Goal: Task Accomplishment & Management: Use online tool/utility

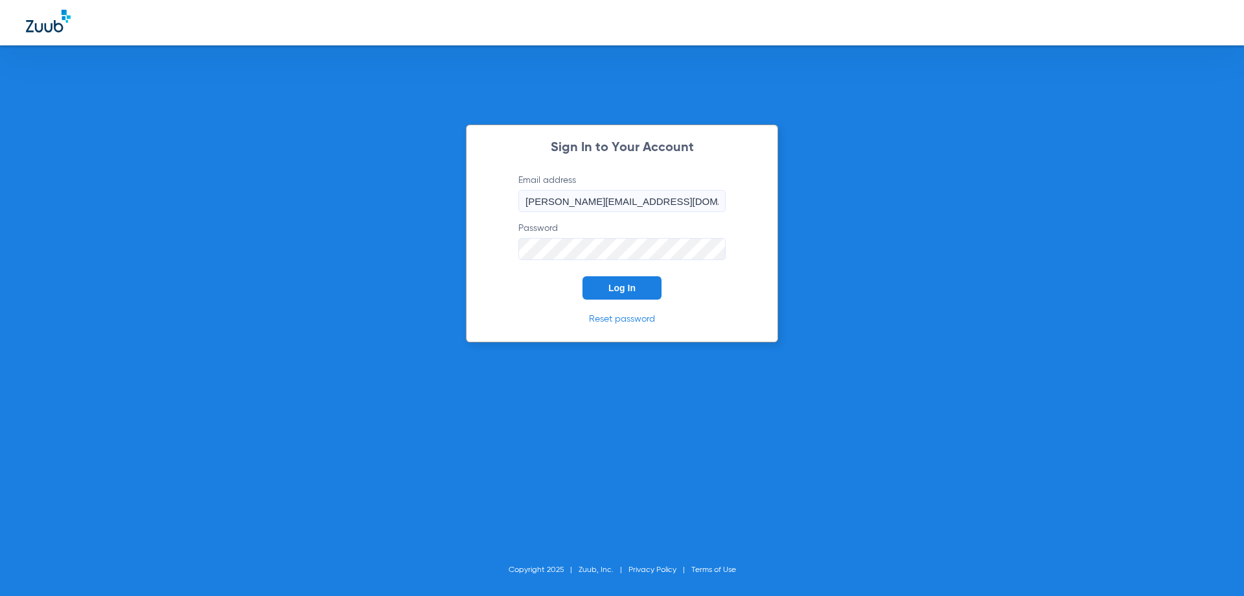
click at [640, 310] on div "Sign In to Your Account Email address [PERSON_NAME][EMAIL_ADDRESS][DOMAIN_NAME]…" at bounding box center [622, 233] width 312 height 218
click at [640, 292] on button "Log In" at bounding box center [622, 287] width 79 height 23
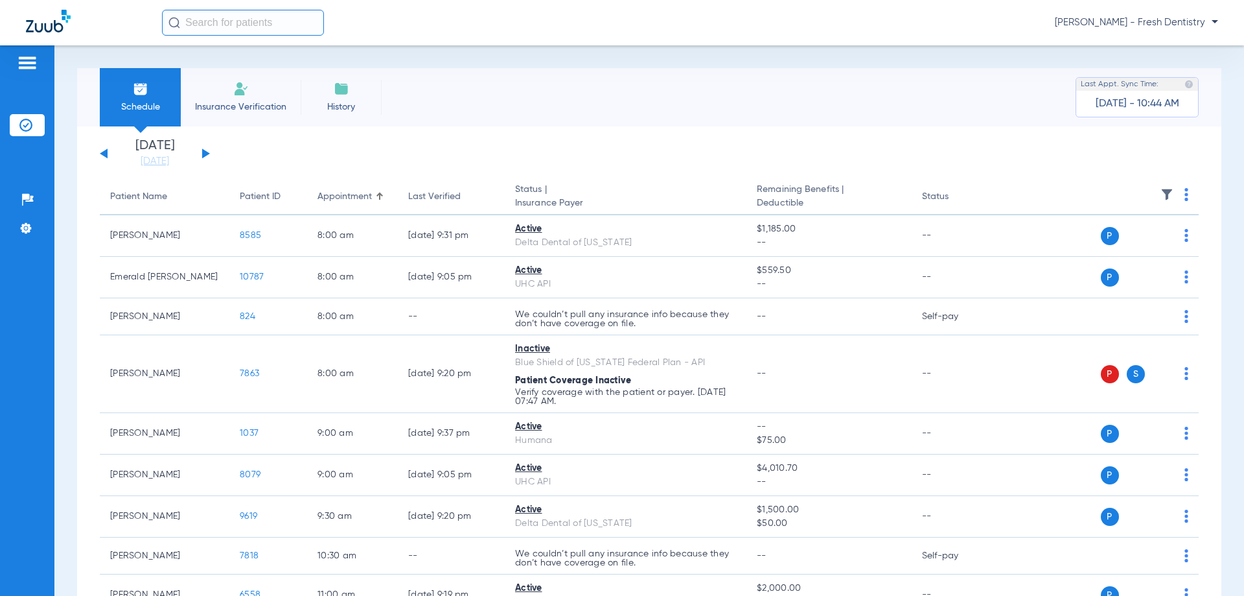
click at [203, 152] on button at bounding box center [206, 153] width 8 height 10
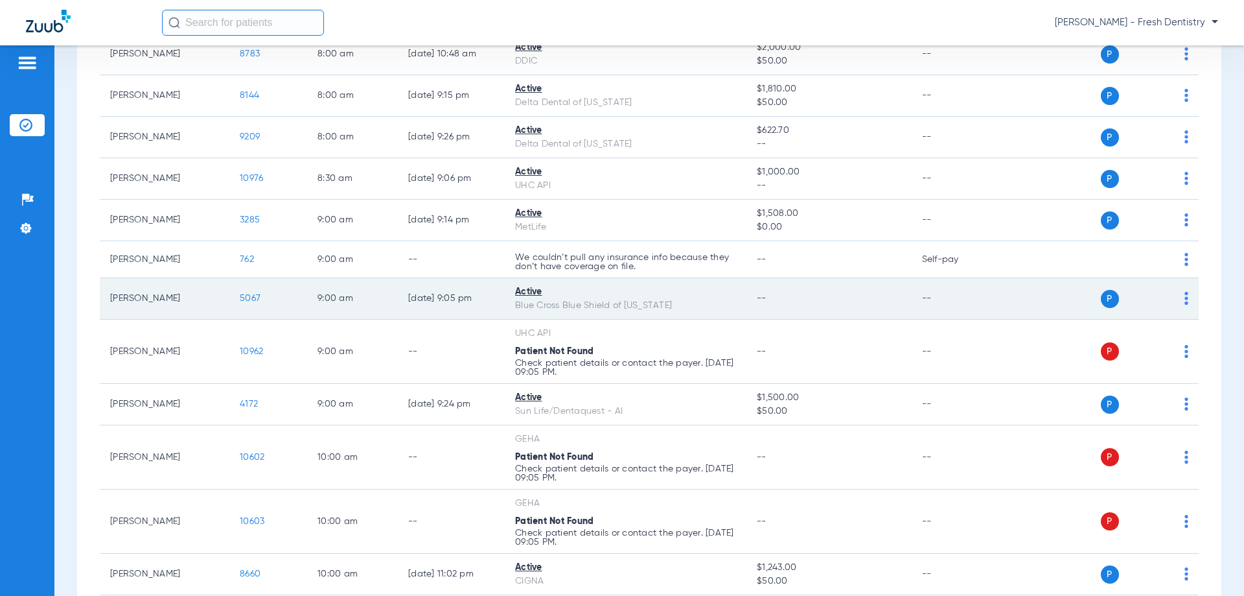
scroll to position [324, 0]
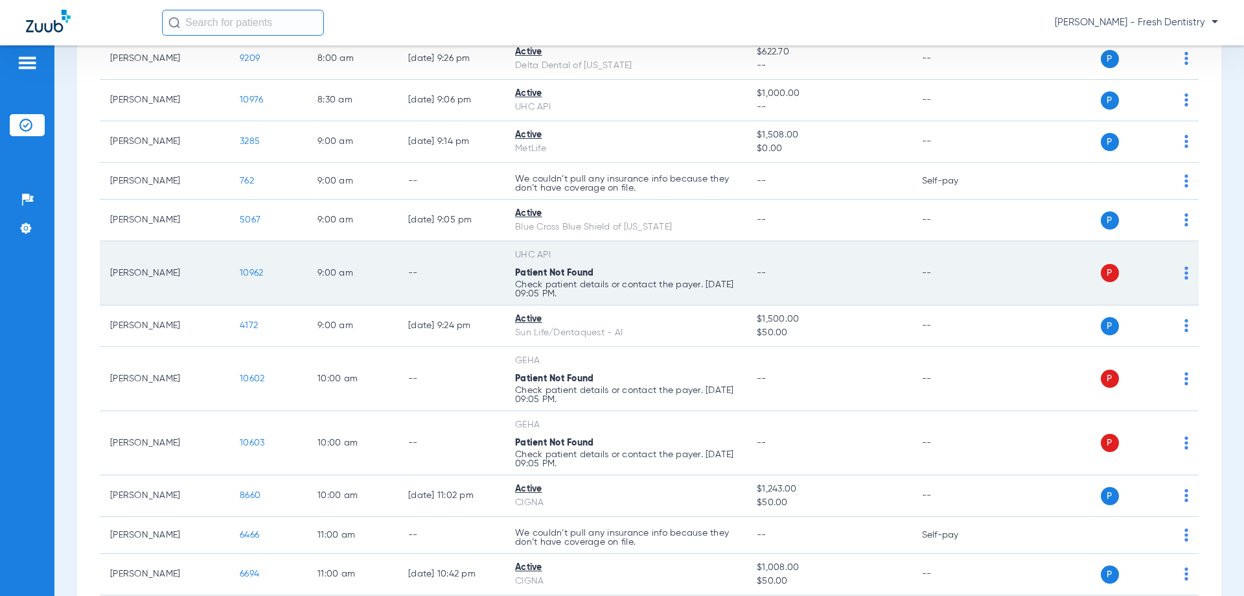
click at [1174, 275] on div "P S" at bounding box center [1094, 273] width 190 height 18
click at [1179, 275] on td "P S" at bounding box center [1099, 273] width 200 height 64
drag, startPoint x: 1179, startPoint y: 275, endPoint x: 1171, endPoint y: 273, distance: 8.0
click at [1172, 274] on td "P S" at bounding box center [1099, 273] width 200 height 64
click at [1171, 273] on div "P S" at bounding box center [1094, 273] width 190 height 18
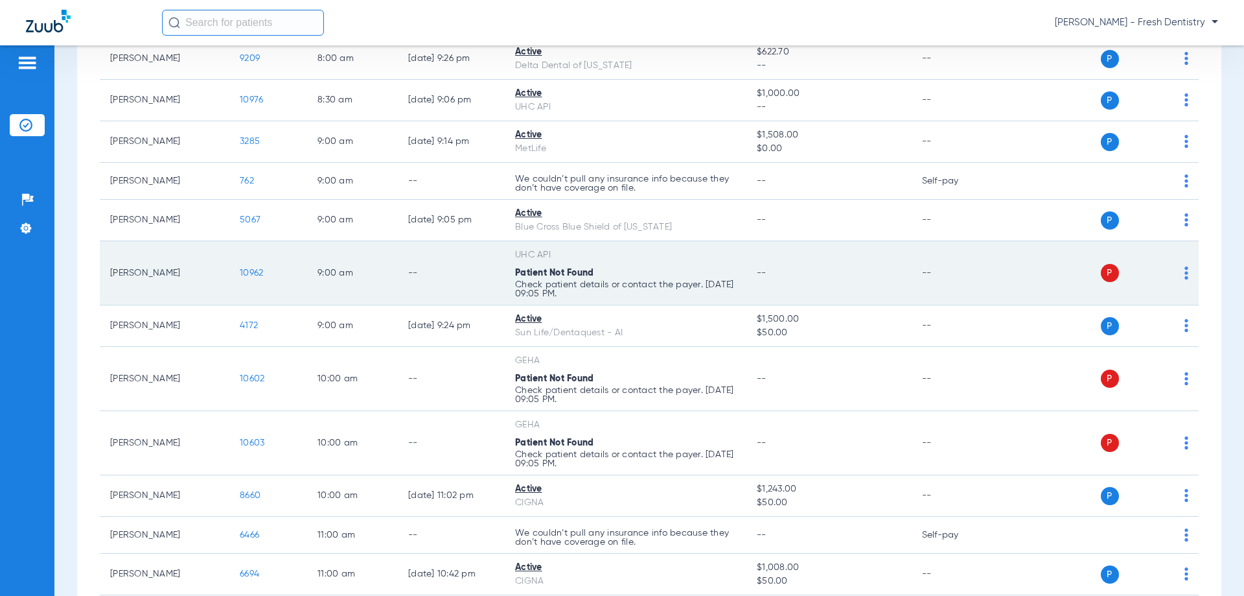
click at [1185, 273] on img at bounding box center [1187, 272] width 4 height 13
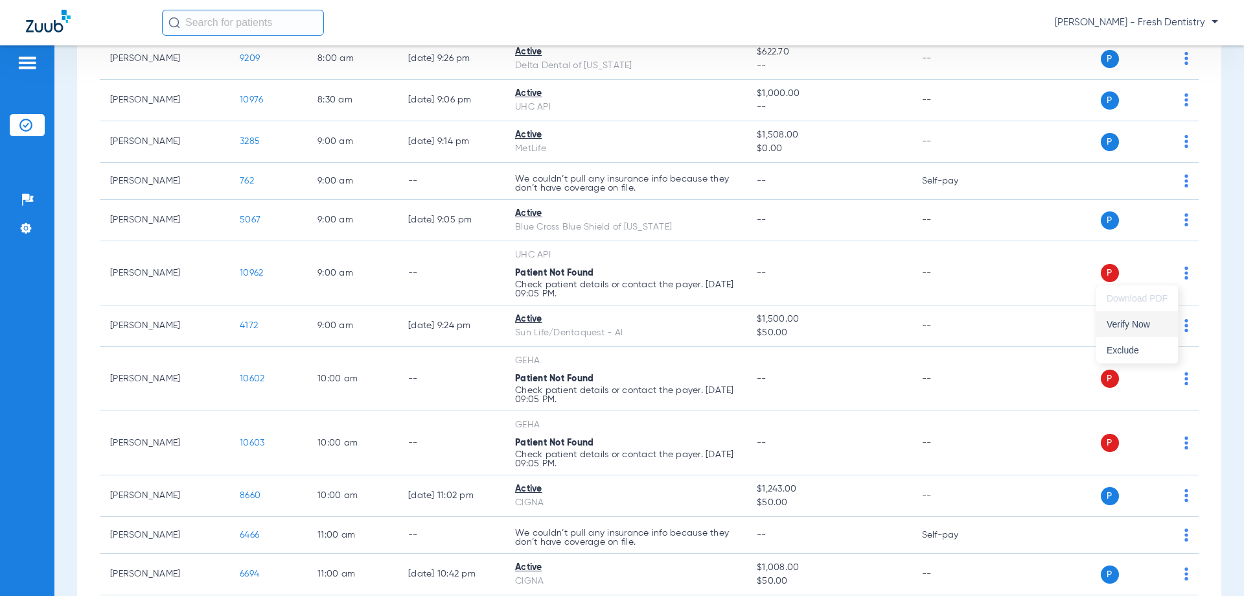
click at [1112, 314] on button "Verify Now" at bounding box center [1137, 324] width 82 height 26
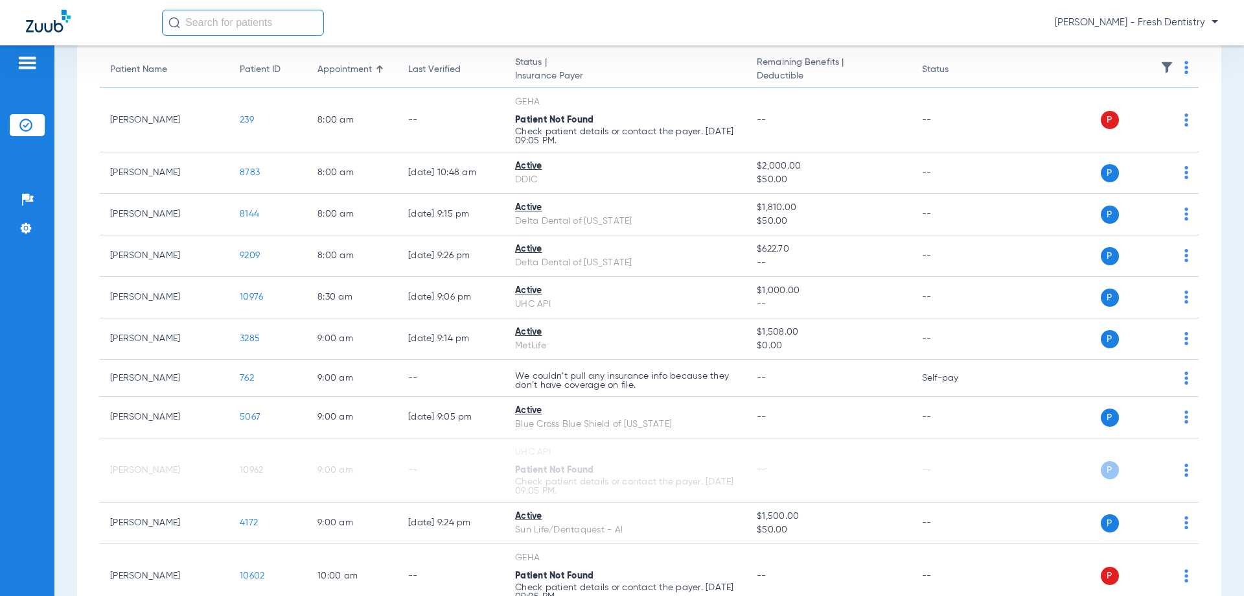
scroll to position [389, 0]
